Goal: Information Seeking & Learning: Check status

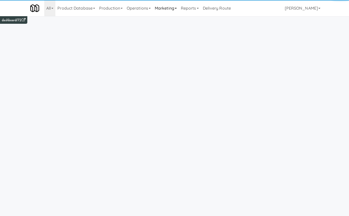
click at [173, 11] on link "Marketing" at bounding box center [166, 8] width 26 height 16
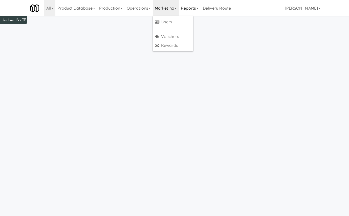
click at [188, 11] on link "Reports" at bounding box center [190, 8] width 22 height 16
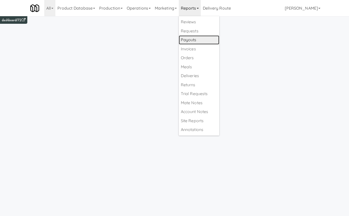
click at [197, 41] on link "Payouts" at bounding box center [199, 39] width 40 height 9
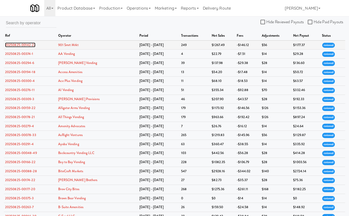
click at [32, 44] on link "20250825-00142-27" at bounding box center [20, 44] width 30 height 5
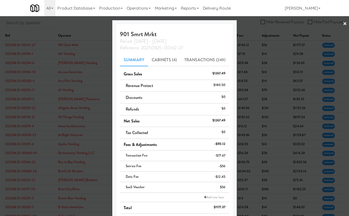
click at [58, 84] on div at bounding box center [174, 108] width 349 height 216
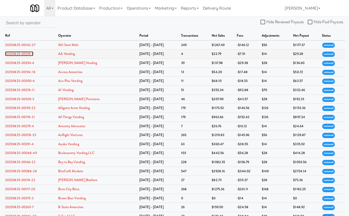
click at [30, 53] on link "20250825-00374-1" at bounding box center [19, 53] width 28 height 5
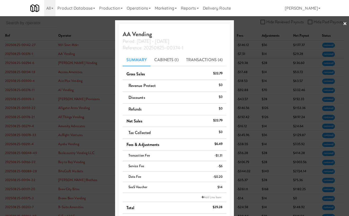
click at [30, 53] on div at bounding box center [174, 108] width 349 height 216
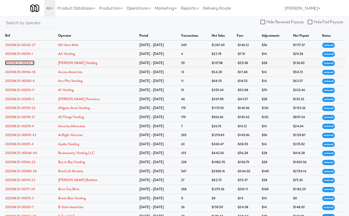
click at [29, 61] on link "20250825-00294-6" at bounding box center [19, 62] width 29 height 5
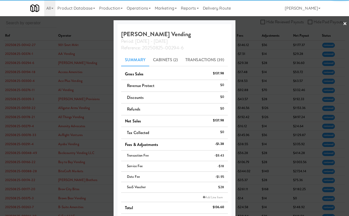
click at [35, 71] on div at bounding box center [174, 108] width 349 height 216
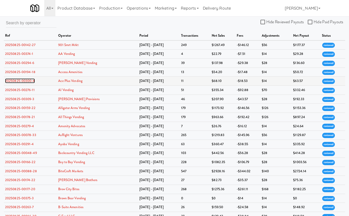
click at [32, 79] on link "20250825-00300-4" at bounding box center [20, 80] width 30 height 5
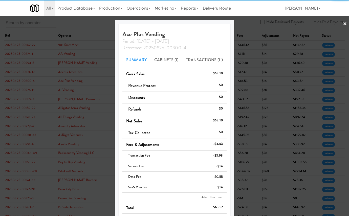
click at [34, 87] on div at bounding box center [174, 108] width 349 height 216
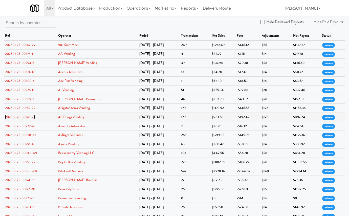
click at [31, 117] on link "20250825-00178-21" at bounding box center [20, 116] width 30 height 5
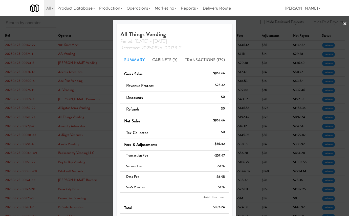
click at [30, 150] on div at bounding box center [174, 108] width 349 height 216
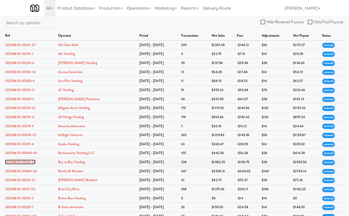
click at [30, 164] on link "20250825-00166-22" at bounding box center [20, 161] width 30 height 5
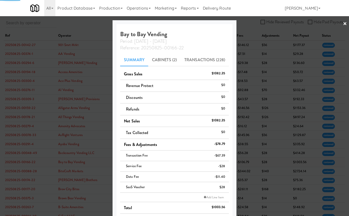
click at [30, 164] on div at bounding box center [174, 108] width 349 height 216
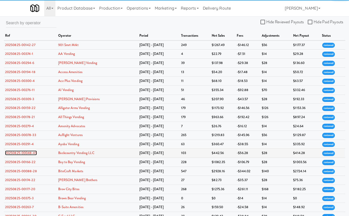
click at [30, 154] on link "20250825-00048-49" at bounding box center [21, 152] width 32 height 5
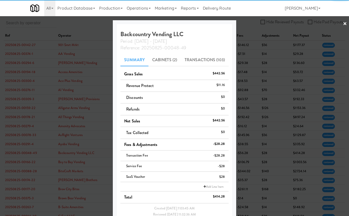
click at [30, 154] on div at bounding box center [174, 108] width 349 height 216
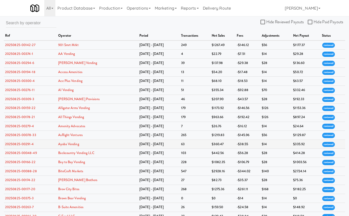
click at [29, 146] on link "20250825-00291-4" at bounding box center [19, 143] width 29 height 5
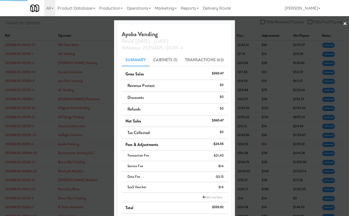
click at [29, 147] on div at bounding box center [174, 108] width 349 height 216
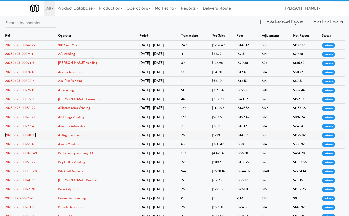
click at [30, 136] on link "20250825-00078-33" at bounding box center [20, 134] width 31 height 5
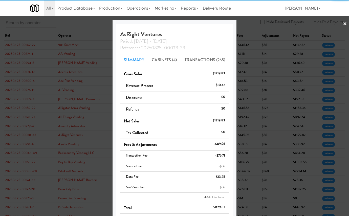
click at [30, 136] on div at bounding box center [174, 108] width 349 height 216
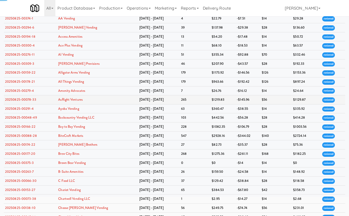
scroll to position [36, 0]
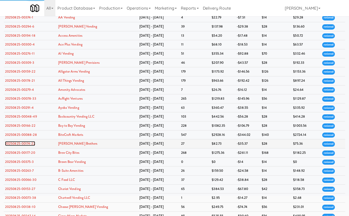
click at [31, 145] on link "20250825-00174-22" at bounding box center [20, 143] width 30 height 5
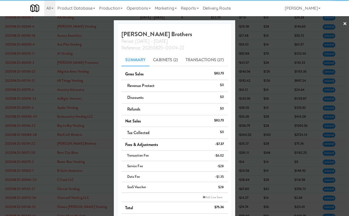
click at [31, 145] on div at bounding box center [174, 108] width 349 height 216
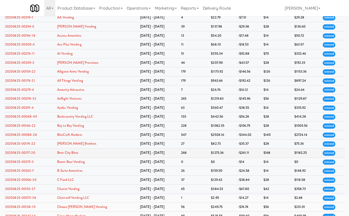
click at [30, 155] on link "20250825-00177-20" at bounding box center [20, 152] width 30 height 5
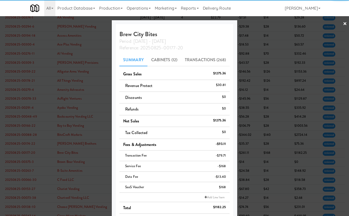
click at [30, 155] on div at bounding box center [174, 108] width 349 height 216
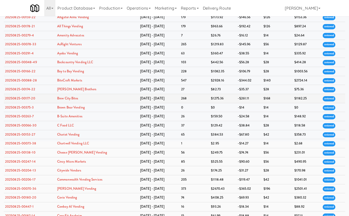
scroll to position [94, 0]
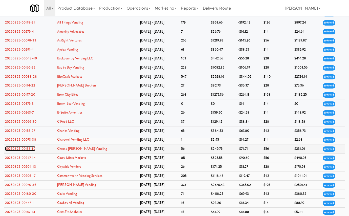
click at [31, 150] on link "20250825-00138-10" at bounding box center [20, 148] width 30 height 5
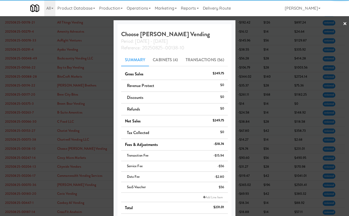
click at [31, 150] on div at bounding box center [174, 108] width 349 height 216
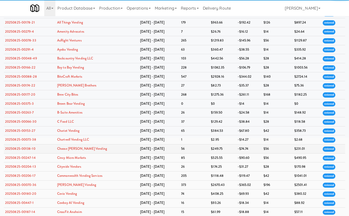
scroll to position [142, 0]
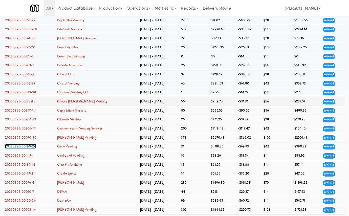
click at [31, 149] on link "20250825-00180-20" at bounding box center [20, 146] width 31 height 5
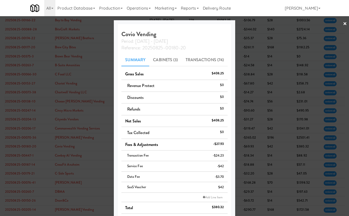
click at [31, 150] on div at bounding box center [174, 108] width 349 height 216
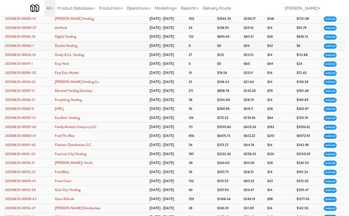
scroll to position [334, 0]
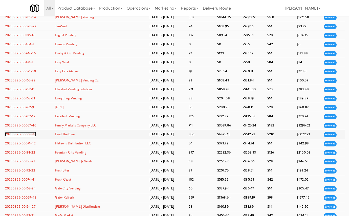
click at [27, 136] on link "20250825-00003-41" at bounding box center [20, 134] width 31 height 5
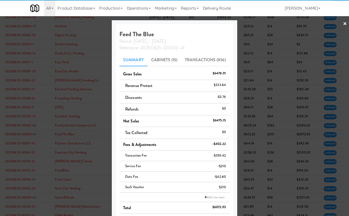
click at [27, 141] on div at bounding box center [174, 108] width 349 height 216
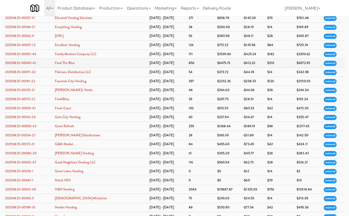
scroll to position [441, 0]
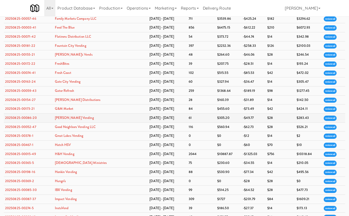
click at [27, 123] on td "20250825-00086-20" at bounding box center [29, 117] width 50 height 9
click at [28, 120] on link "20250825-00086-20" at bounding box center [21, 117] width 32 height 5
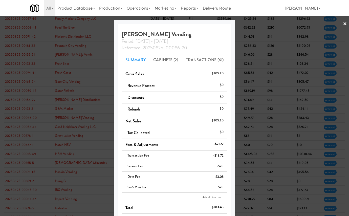
click at [28, 125] on div at bounding box center [174, 108] width 349 height 216
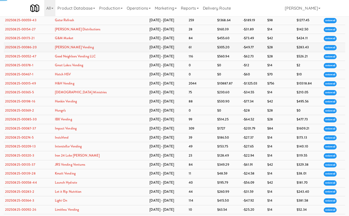
scroll to position [512, 0]
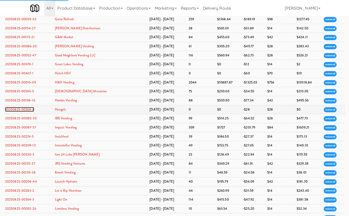
click at [29, 112] on link "20250825-00369-2" at bounding box center [19, 109] width 29 height 5
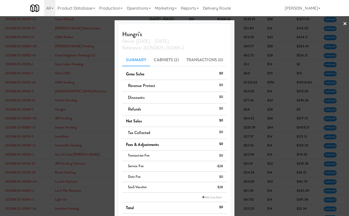
click at [60, 124] on div at bounding box center [174, 108] width 349 height 216
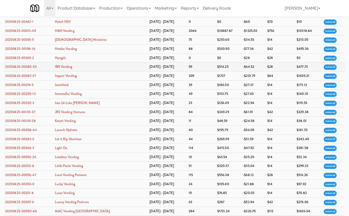
scroll to position [603, 0]
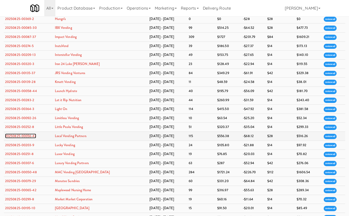
click at [32, 138] on link "20250825-00056-47" at bounding box center [20, 135] width 31 height 5
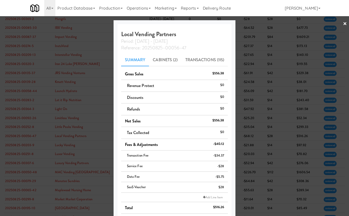
click at [86, 138] on div at bounding box center [174, 108] width 349 height 216
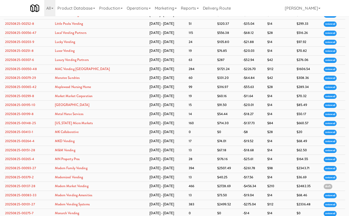
scroll to position [716, 0]
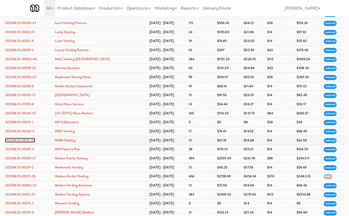
click at [29, 142] on link "20250825-00151-28" at bounding box center [20, 140] width 30 height 5
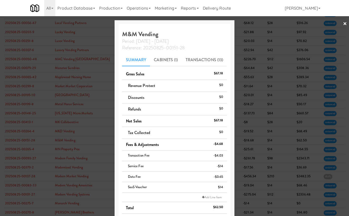
click at [77, 132] on div at bounding box center [174, 108] width 349 height 216
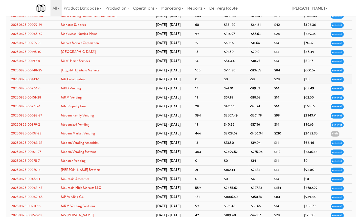
scroll to position [929, 0]
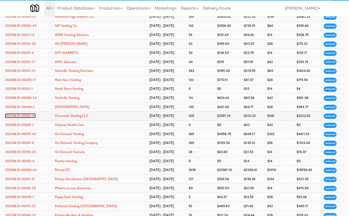
click at [30, 118] on link "20250825-00061-47" at bounding box center [20, 115] width 31 height 5
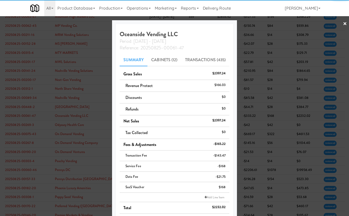
click at [30, 129] on div at bounding box center [174, 108] width 349 height 216
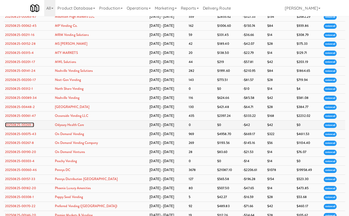
click at [30, 127] on link "20250825-00269-3" at bounding box center [19, 124] width 29 height 5
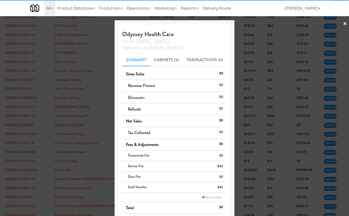
click at [30, 138] on div at bounding box center [174, 108] width 349 height 216
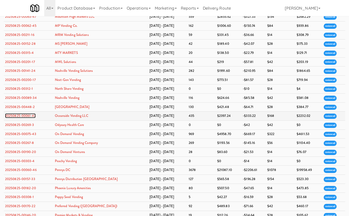
click at [31, 118] on link "20250825-00061-47" at bounding box center [20, 115] width 31 height 5
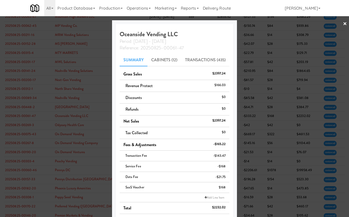
click at [277, 81] on div at bounding box center [174, 108] width 349 height 217
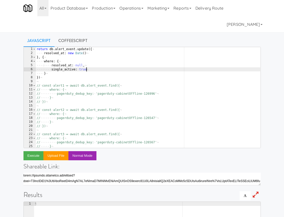
click at [89, 70] on div "return · db . alert_event . update ({ ¬ ···· resolved_at : · new · Date ( ) ¬ }…" at bounding box center [148, 101] width 225 height 109
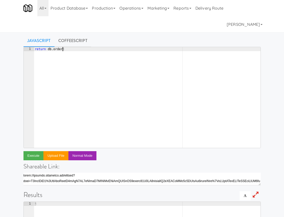
scroll to position [0, 2]
type textarea "return db.order."
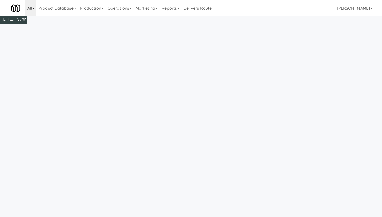
click at [27, 8] on link "All" at bounding box center [30, 8] width 11 height 16
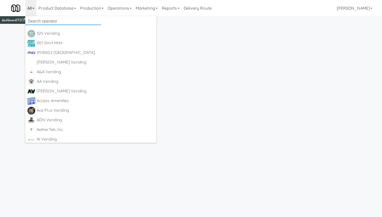
click at [65, 20] on input "text" at bounding box center [63, 21] width 76 height 8
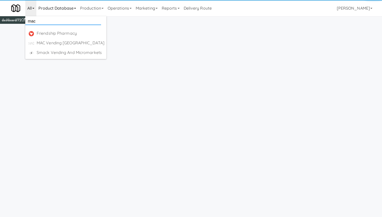
type input "mac"
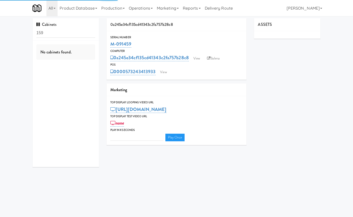
type input "3"
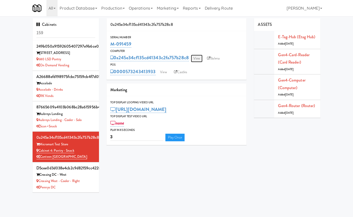
click at [198, 60] on link "View" at bounding box center [197, 59] width 12 height 8
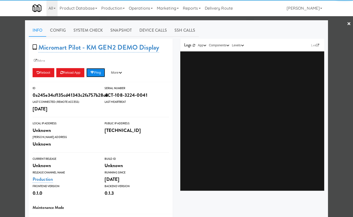
click at [101, 74] on button "Ping" at bounding box center [95, 72] width 19 height 9
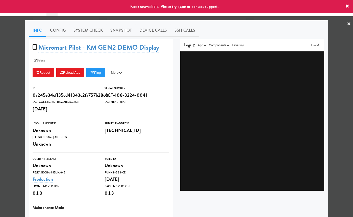
click at [12, 75] on div at bounding box center [176, 108] width 353 height 217
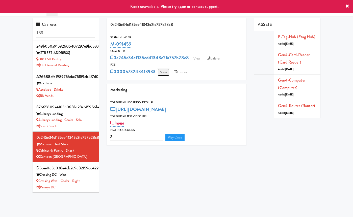
click at [162, 74] on link "View" at bounding box center [164, 72] width 12 height 8
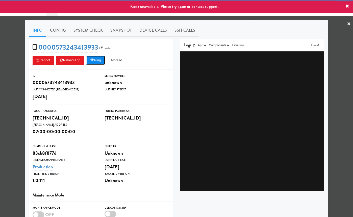
click at [94, 60] on icon at bounding box center [92, 59] width 4 height 3
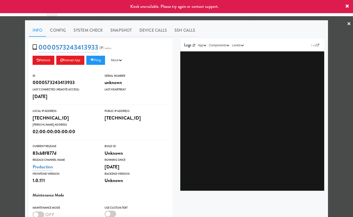
click at [23, 74] on div at bounding box center [176, 108] width 353 height 217
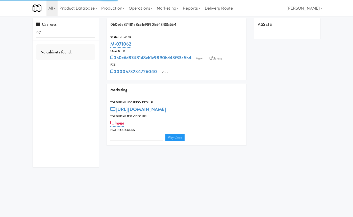
type input "3"
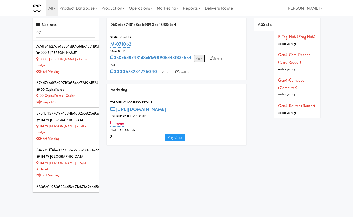
click at [199, 58] on link "View" at bounding box center [200, 59] width 12 height 8
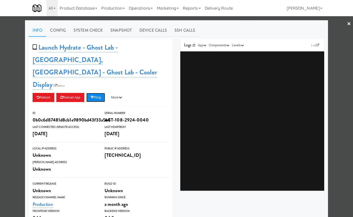
click at [99, 93] on button "Ping" at bounding box center [95, 97] width 19 height 9
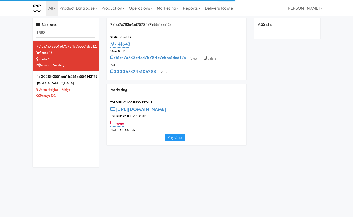
type input "3"
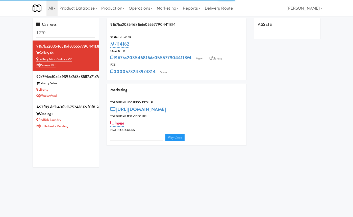
type input "3"
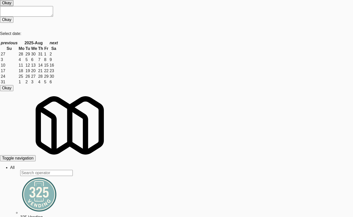
click at [15, 165] on link "All" at bounding box center [12, 167] width 5 height 4
click at [59, 170] on input "text" at bounding box center [46, 173] width 53 height 6
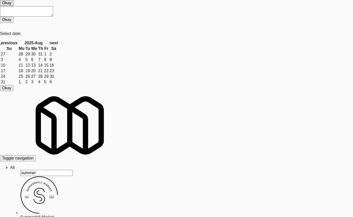
type input "summer"
click at [90, 215] on div "Summerhill Market" at bounding box center [186, 217] width 333 height 5
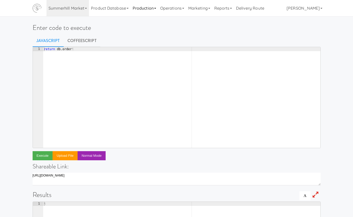
click at [145, 7] on link "Production" at bounding box center [145, 8] width 28 height 16
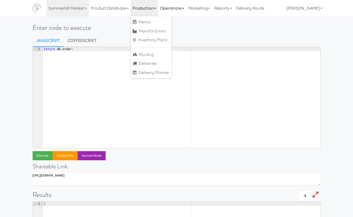
click at [179, 2] on link "Operations" at bounding box center [172, 8] width 28 height 16
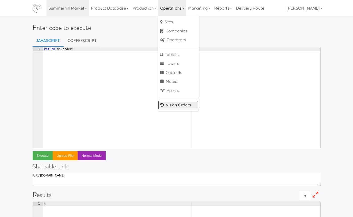
click at [184, 109] on link "Vision Orders" at bounding box center [178, 104] width 40 height 9
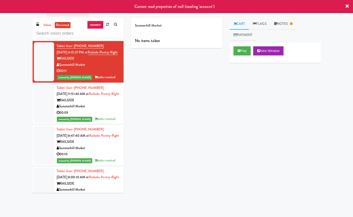
click at [133, 15] on link "Production" at bounding box center [145, 8] width 28 height 16
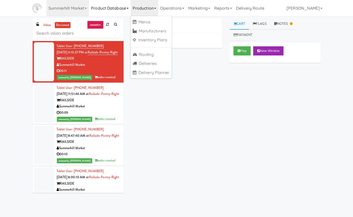
click at [120, 16] on link "Product Database" at bounding box center [110, 8] width 42 height 16
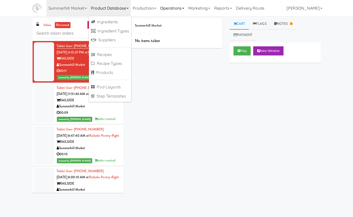
click at [162, 12] on link "Operations" at bounding box center [172, 8] width 28 height 16
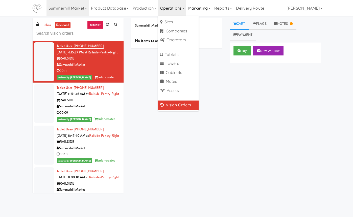
click at [193, 9] on link "Marketing" at bounding box center [199, 8] width 26 height 16
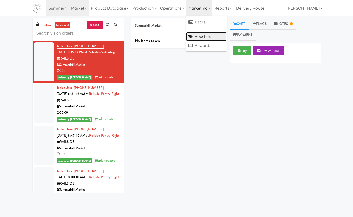
click at [204, 35] on link "Vouchers" at bounding box center [206, 36] width 40 height 9
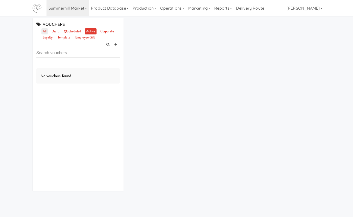
click at [43, 30] on link "all" at bounding box center [44, 31] width 6 height 6
click at [96, 32] on link "active" at bounding box center [91, 31] width 12 height 6
click at [64, 37] on link "template" at bounding box center [63, 37] width 15 height 6
click at [46, 38] on link "loyalty" at bounding box center [47, 37] width 13 height 6
click at [45, 33] on link "all" at bounding box center [44, 31] width 6 height 6
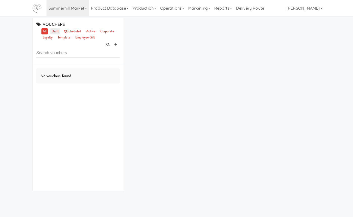
click at [55, 33] on link "draft" at bounding box center [55, 31] width 10 height 6
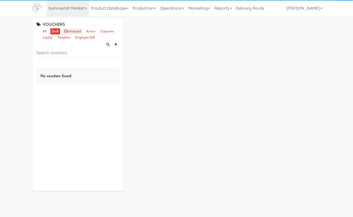
click at [76, 32] on link "scheduled" at bounding box center [73, 31] width 20 height 6
click at [48, 32] on ul "all draft scheduled active corporate loyalty template employee gift" at bounding box center [80, 34] width 80 height 12
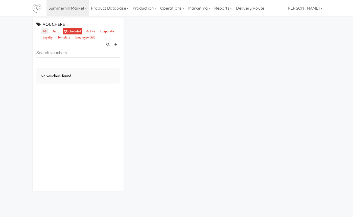
click at [44, 31] on link "all" at bounding box center [44, 31] width 6 height 6
click at [181, 11] on link "Operations" at bounding box center [172, 8] width 28 height 16
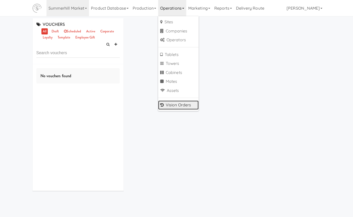
click at [181, 104] on link "Vision Orders" at bounding box center [178, 104] width 40 height 9
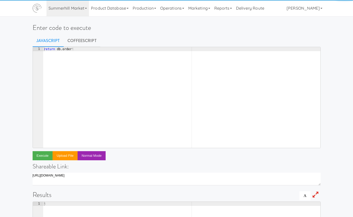
click at [135, 63] on div "return · db . order ¶" at bounding box center [181, 101] width 277 height 109
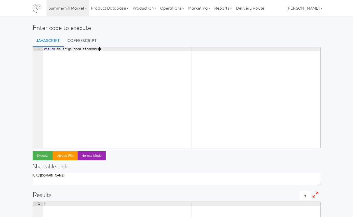
scroll to position [0, 4]
paste textarea "453646)"
click at [44, 157] on button "Execute" at bounding box center [43, 155] width 20 height 9
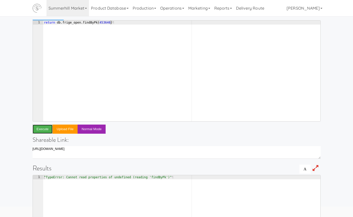
scroll to position [10, 0]
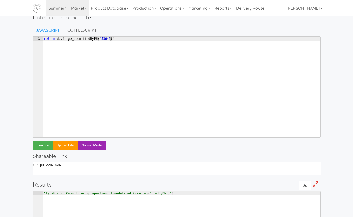
click at [68, 39] on div "return · db . frige_open . findByPk ( 453646 ) ¶" at bounding box center [181, 91] width 277 height 109
type textarea "return db.fridge_open.findByPk(453646)"
click at [42, 147] on button "Execute" at bounding box center [43, 144] width 20 height 9
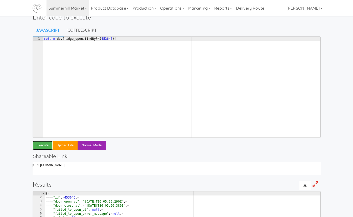
scroll to position [93, 0]
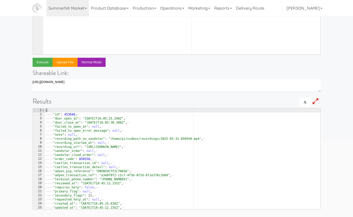
type textarea ""id": 453646,"
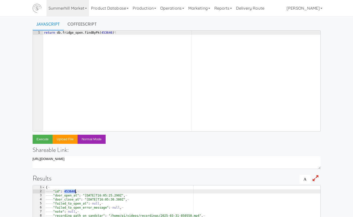
scroll to position [16, 0]
click at [101, 33] on div "return · db . fridge_open . findByPk ( 453646 ) ¶" at bounding box center [181, 85] width 277 height 109
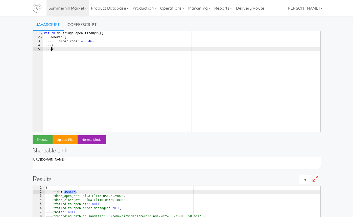
scroll to position [0, 0]
click at [44, 137] on button "Execute" at bounding box center [43, 139] width 20 height 9
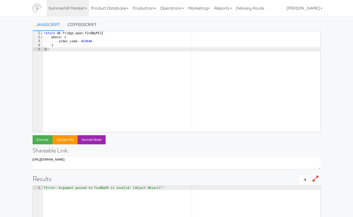
click at [97, 35] on div "return · db . fridge_open . findByPk ({ ¬ ···· where : · { ¬ ···· ···· order_co…" at bounding box center [181, 85] width 277 height 109
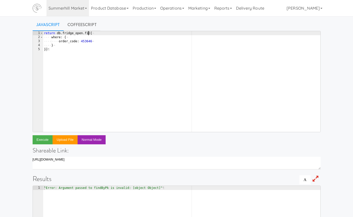
scroll to position [0, 4]
type textarea "return db.fridge_open.find({"
click at [41, 142] on button "Execute" at bounding box center [43, 139] width 20 height 9
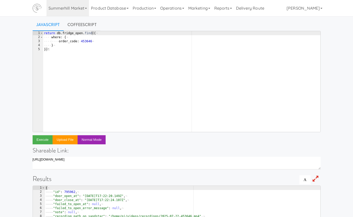
type textarea ""id": 795962,"
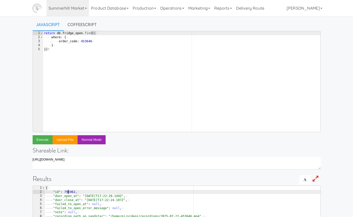
type textarea "}"
click at [73, 44] on div "return · db . fridge_open . find ({ ¬ ···· where : · { ¬ ···· ···· order_code :…" at bounding box center [181, 85] width 277 height 109
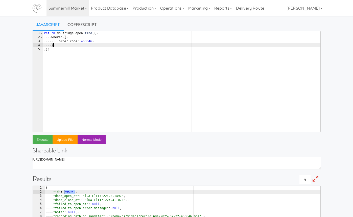
scroll to position [0, 0]
type textarea "},"
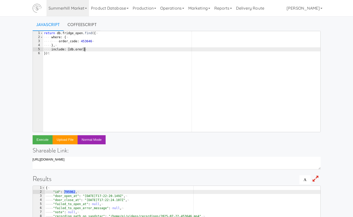
scroll to position [0, 3]
click at [52, 32] on div "return · db . fridge_open . find ({ ¬ ···· where : · { ¬ ···· ···· order_code :…" at bounding box center [181, 85] width 277 height 109
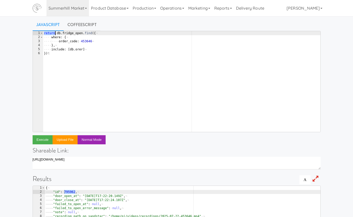
click at [52, 32] on div "return · db . fridge_open . find ({ ¬ ···· where : · { ¬ ···· ···· order_code :…" at bounding box center [181, 85] width 277 height 109
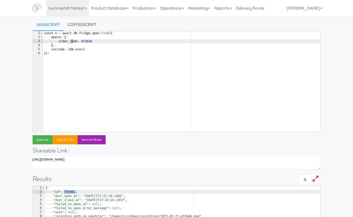
scroll to position [0, 1]
type textarea "})"
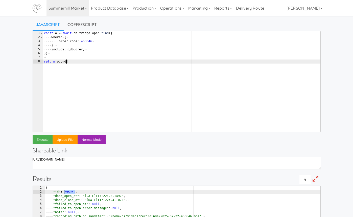
scroll to position [0, 2]
click at [43, 141] on button "Execute" at bounding box center [43, 139] width 20 height 9
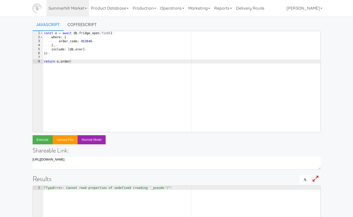
click at [70, 51] on div "const · o · = · await · db . fridge_open . find ({ ¬ ···· where : · { ¬ ···· ··…" at bounding box center [181, 85] width 277 height 109
click at [90, 56] on div "const · o · = · await · db . fridge_open . find ({ ¬ ···· where : · { ¬ ···· ··…" at bounding box center [182, 85] width 275 height 109
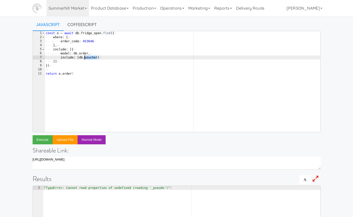
click at [90, 56] on div "const · o · = · await · db . fridge_open . find ({ ¬ ···· where : · { ¬ ···· ··…" at bounding box center [182, 85] width 275 height 109
click at [40, 140] on button "Execute" at bounding box center [43, 139] width 20 height 9
click at [55, 63] on div "const · o · = · await · db . fridge_open . find ({ ¬ ···· where : · { ¬ ···· ··…" at bounding box center [182, 85] width 275 height 109
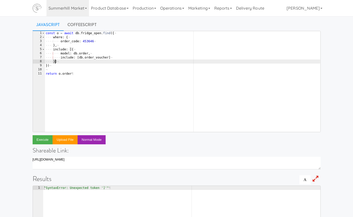
scroll to position [0, 1]
type textarea "}]"
click at [47, 140] on button "Execute" at bounding box center [43, 139] width 20 height 9
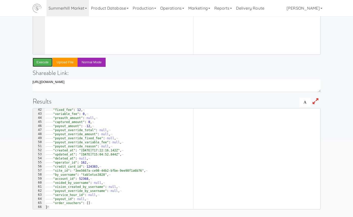
scroll to position [166, 0]
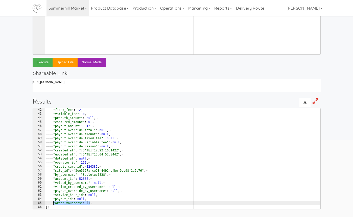
drag, startPoint x: 92, startPoint y: 202, endPoint x: 50, endPoint y: 202, distance: 42.7
click at [50, 202] on div "———— "fixed_fee" : · 12 , ¬ ———— "variable_fee" : · 0 , ¬ ———— "preauth_amount"…" at bounding box center [182, 162] width 275 height 109
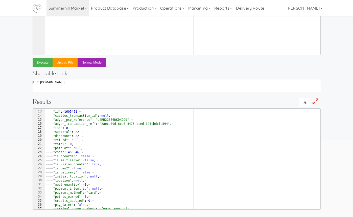
scroll to position [47, 0]
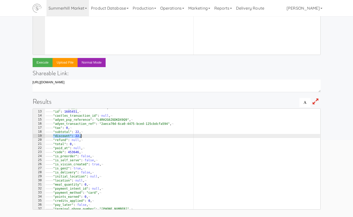
drag, startPoint x: 54, startPoint y: 134, endPoint x: 86, endPoint y: 135, distance: 32.3
click at [86, 135] on div "———— "is_site_app_disabled" : · false , ¬ ———— "id" : · 1605451 , ¬ ———— "castl…" at bounding box center [182, 159] width 275 height 109
type textarea ""discount": 22,"
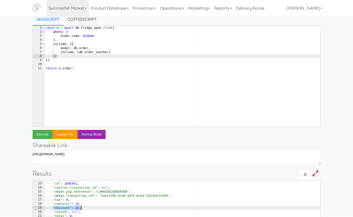
scroll to position [19, 0]
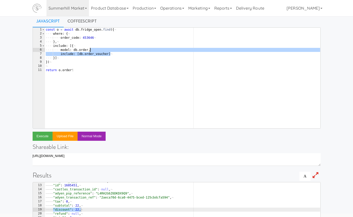
drag, startPoint x: 116, startPoint y: 53, endPoint x: 116, endPoint y: 50, distance: 2.8
click at [116, 50] on div "const · o · = · await · db . fridge_open . find ({ ¬ ···· where : · { ¬ ···· ··…" at bounding box center [182, 82] width 275 height 109
click at [109, 54] on div "const · o · = · await · db . fridge_open . find ({ ¬ ···· where : · { ¬ ···· ··…" at bounding box center [182, 82] width 275 height 109
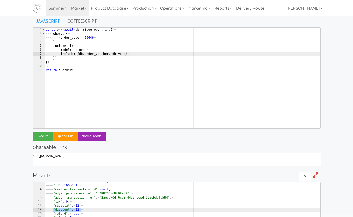
scroll to position [0, 7]
click at [44, 134] on button "Execute" at bounding box center [43, 135] width 20 height 9
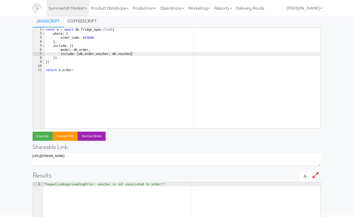
click at [123, 54] on div "const · o · = · await · db . fridge_open . find ({ ¬ ···· where : · { ¬ ···· ··…" at bounding box center [182, 82] width 275 height 109
click at [46, 136] on button "Execute" at bounding box center [43, 135] width 20 height 9
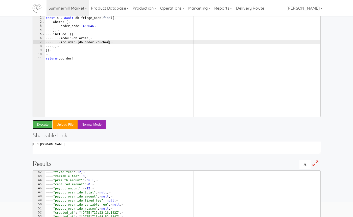
scroll to position [17, 0]
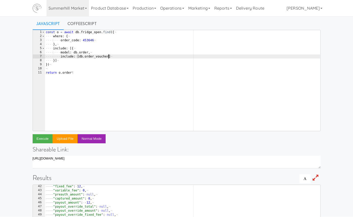
click at [109, 57] on div "const · o · = · await · db . fridge_open . find ({ ¬ ···· where : · { ¬ ···· ··…" at bounding box center [182, 84] width 275 height 109
type textarea "include: [db.order_voucher, db.order_item]"
click at [40, 137] on button "Execute" at bounding box center [43, 138] width 20 height 9
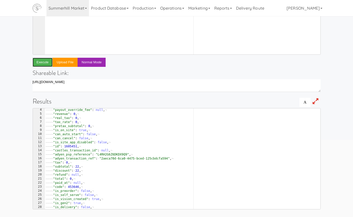
scroll to position [0, 0]
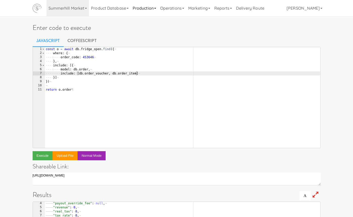
click at [148, 8] on link "Production" at bounding box center [145, 8] width 28 height 16
click at [178, 9] on link "Operations" at bounding box center [172, 8] width 28 height 16
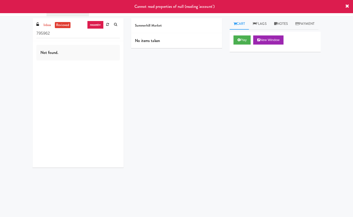
click at [53, 16] on link "Summerhill Market" at bounding box center [67, 8] width 43 height 16
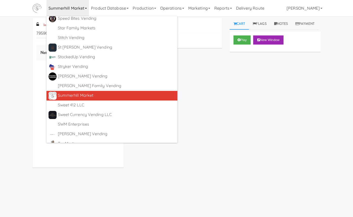
scroll to position [2796, 0]
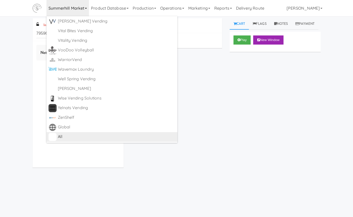
click at [98, 140] on div "All https://classic.micromart.com/vision-orders/795962" at bounding box center [117, 137] width 118 height 8
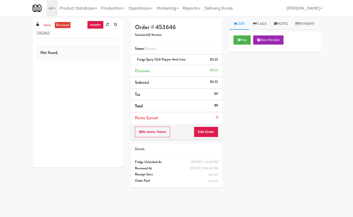
drag, startPoint x: 217, startPoint y: 69, endPoint x: 191, endPoint y: 69, distance: 26.0
click at [191, 69] on li "Discount $0.22" at bounding box center [176, 71] width 91 height 12
click at [285, 25] on link "Notes" at bounding box center [280, 23] width 21 height 11
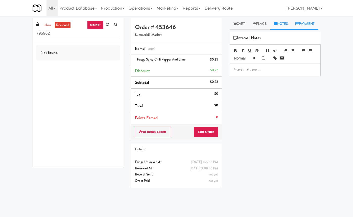
click at [292, 30] on link "Payment" at bounding box center [305, 23] width 27 height 11
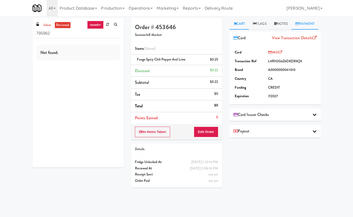
click at [239, 24] on link "Cart" at bounding box center [239, 23] width 19 height 11
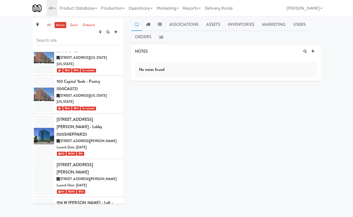
scroll to position [166, 0]
click at [53, 5] on link "All" at bounding box center [51, 8] width 11 height 16
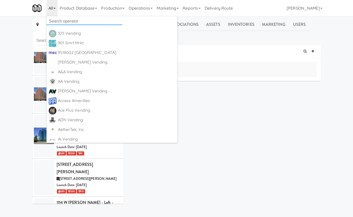
click at [75, 22] on input "text" at bounding box center [84, 21] width 76 height 8
